Goal: Contribute content

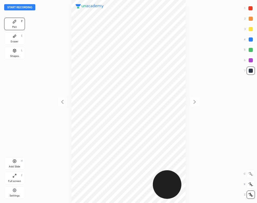
scroll to position [203, 174]
click at [25, 8] on button "Start recording" at bounding box center [19, 7] width 31 height 6
click at [15, 38] on icon at bounding box center [14, 36] width 4 height 4
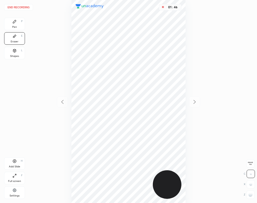
click at [13, 25] on div "Pen P" at bounding box center [14, 24] width 21 height 12
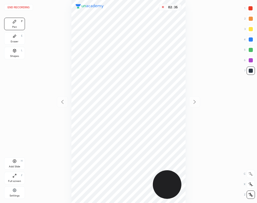
click at [21, 161] on div "H" at bounding box center [22, 161] width 2 height 3
click at [12, 39] on div "Eraser E" at bounding box center [14, 38] width 21 height 12
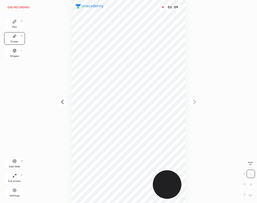
click at [11, 29] on div "Pen P" at bounding box center [14, 24] width 21 height 12
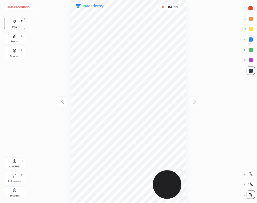
click at [18, 165] on div "Add Slide" at bounding box center [14, 166] width 11 height 3
click at [17, 53] on div "Shapes L" at bounding box center [14, 53] width 21 height 12
click at [11, 26] on div "Pen P" at bounding box center [14, 24] width 21 height 12
click at [23, 6] on button "End recording" at bounding box center [18, 7] width 29 height 6
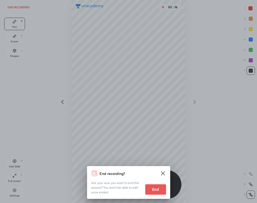
click at [153, 191] on button "End" at bounding box center [155, 189] width 21 height 10
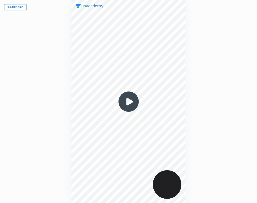
click at [128, 101] on img at bounding box center [128, 101] width 25 height 25
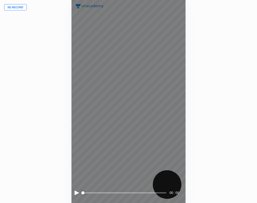
click at [75, 192] on div at bounding box center [77, 193] width 5 height 5
